Goal: Transaction & Acquisition: Register for event/course

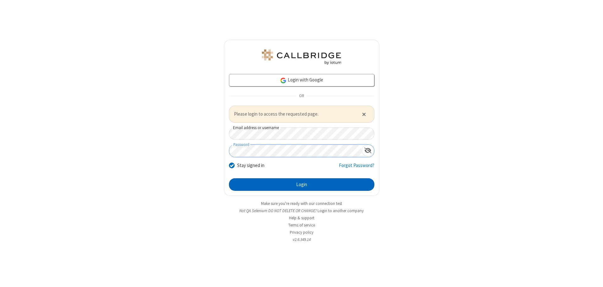
click at [301, 185] on button "Login" at bounding box center [301, 185] width 145 height 13
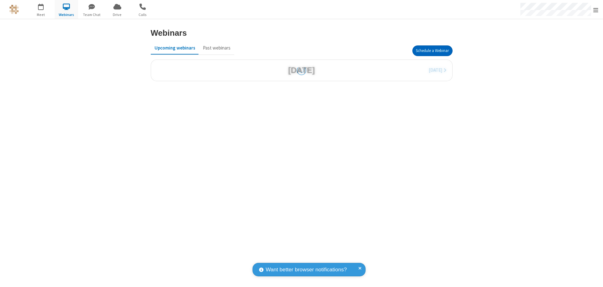
click at [432, 51] on button "Schedule a Webinar" at bounding box center [432, 51] width 40 height 11
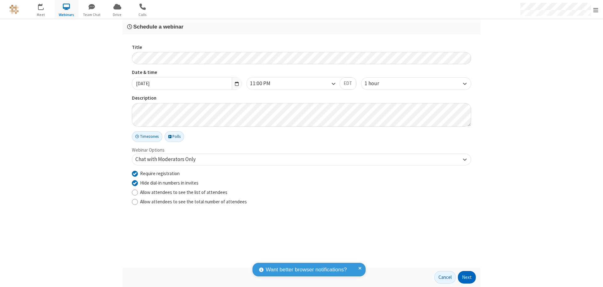
click at [467, 278] on button "Next" at bounding box center [467, 277] width 18 height 13
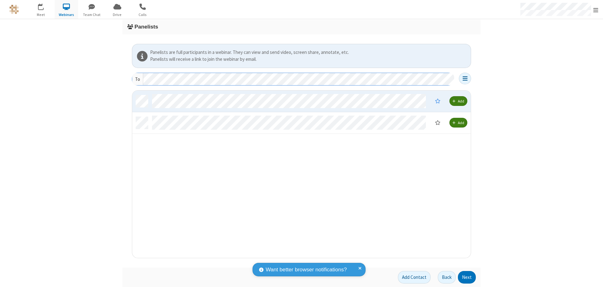
scroll to position [163, 334]
click at [467, 278] on button "Next" at bounding box center [467, 277] width 18 height 13
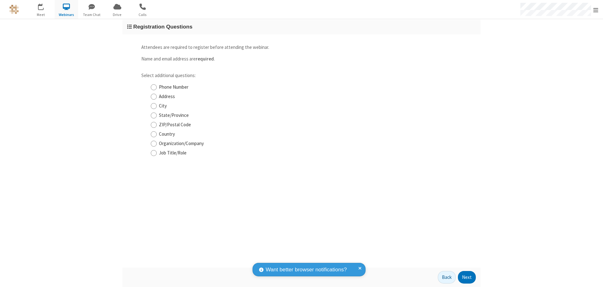
click at [153, 87] on input "Phone Number" at bounding box center [154, 87] width 6 height 7
checkbox input "true"
click at [467, 278] on button "Next" at bounding box center [467, 277] width 18 height 13
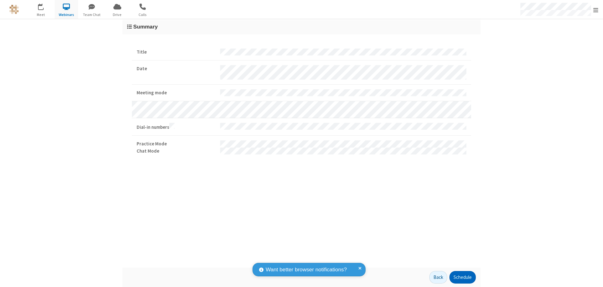
click at [462, 278] on button "Schedule" at bounding box center [462, 277] width 26 height 13
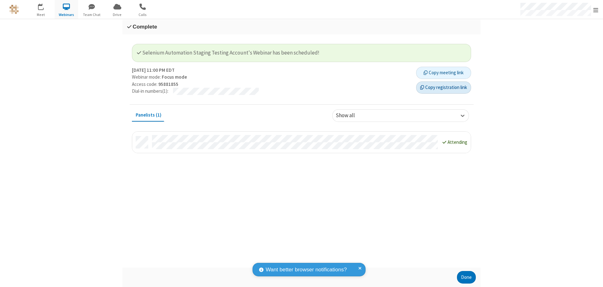
click at [443, 88] on button "Copy registration link" at bounding box center [443, 88] width 55 height 13
click at [466, 278] on button "Done" at bounding box center [466, 277] width 19 height 13
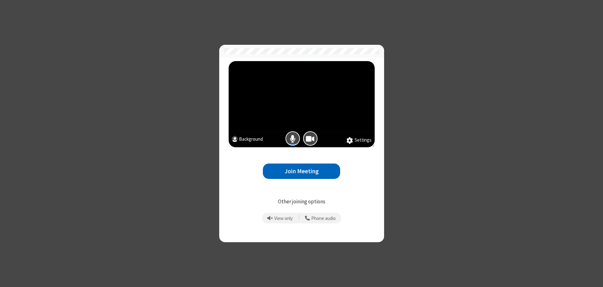
click at [301, 171] on button "Join Meeting" at bounding box center [301, 171] width 77 height 15
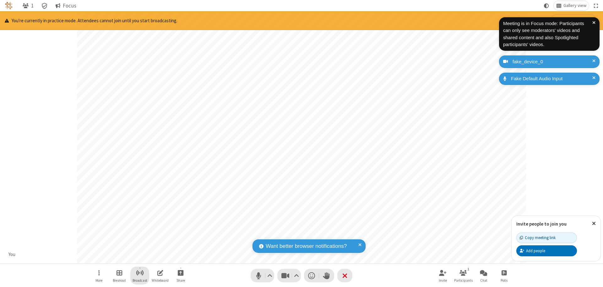
click at [139, 273] on span "Start broadcast" at bounding box center [140, 273] width 8 height 8
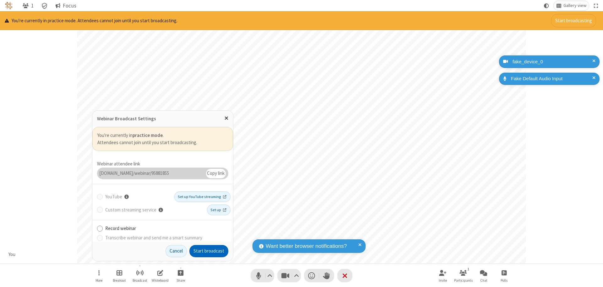
click at [209, 251] on button "Start broadcast" at bounding box center [208, 251] width 39 height 13
